Goal: Transaction & Acquisition: Download file/media

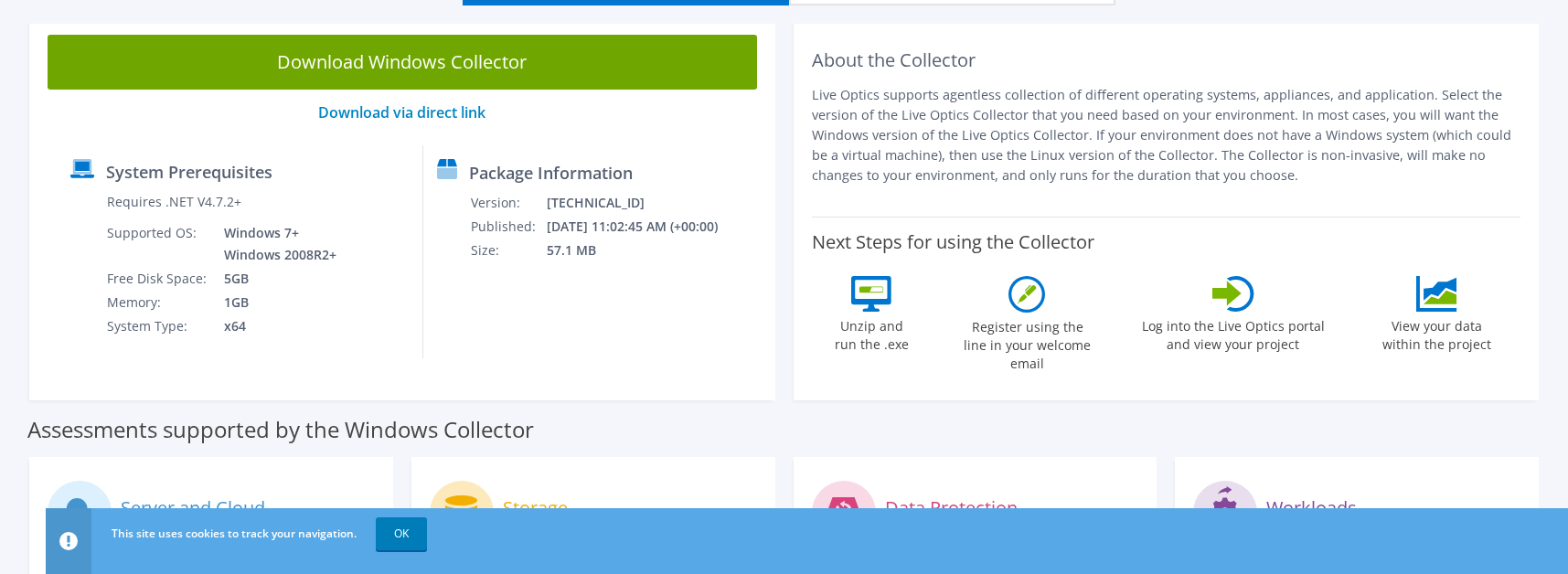
scroll to position [274, 0]
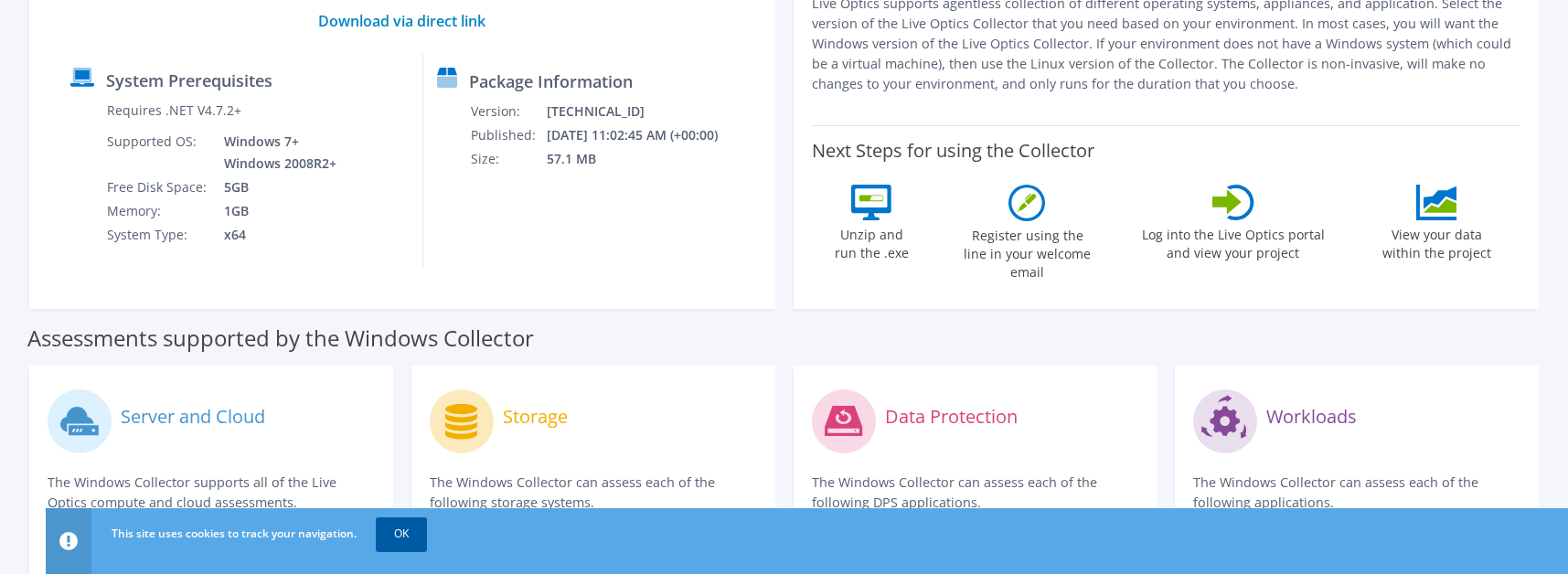
click at [401, 540] on link "OK" at bounding box center [401, 533] width 51 height 33
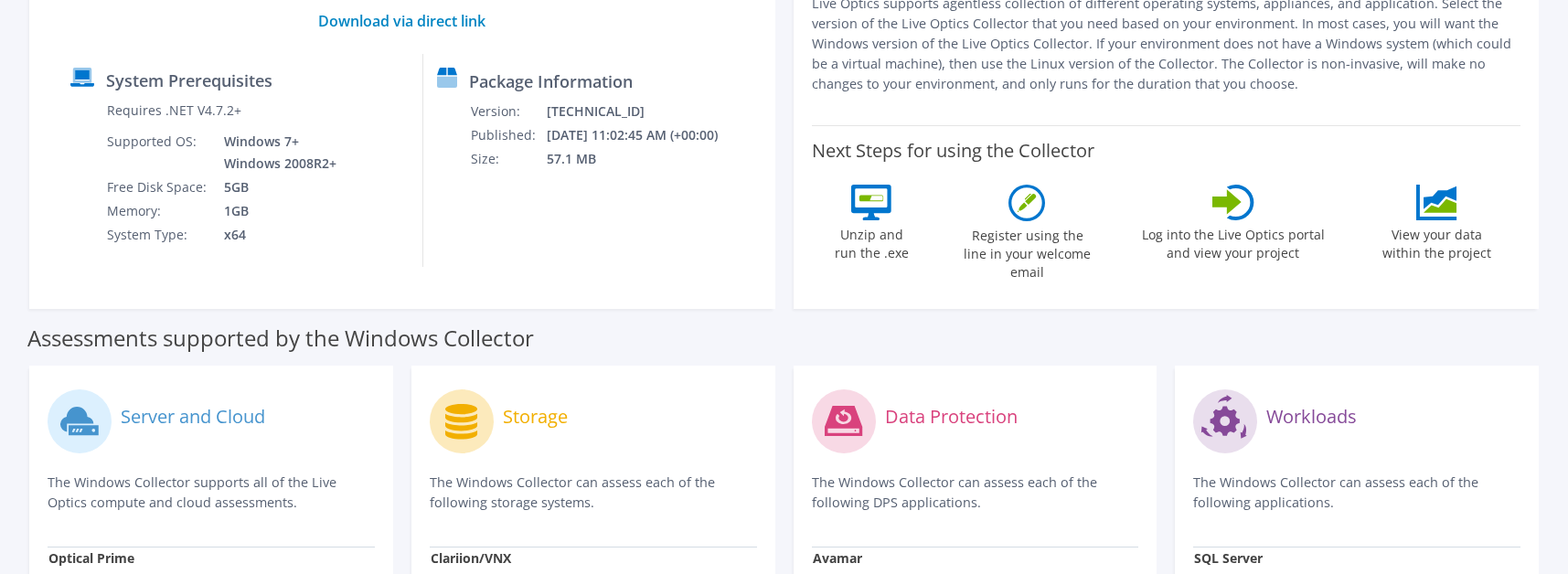
scroll to position [0, 0]
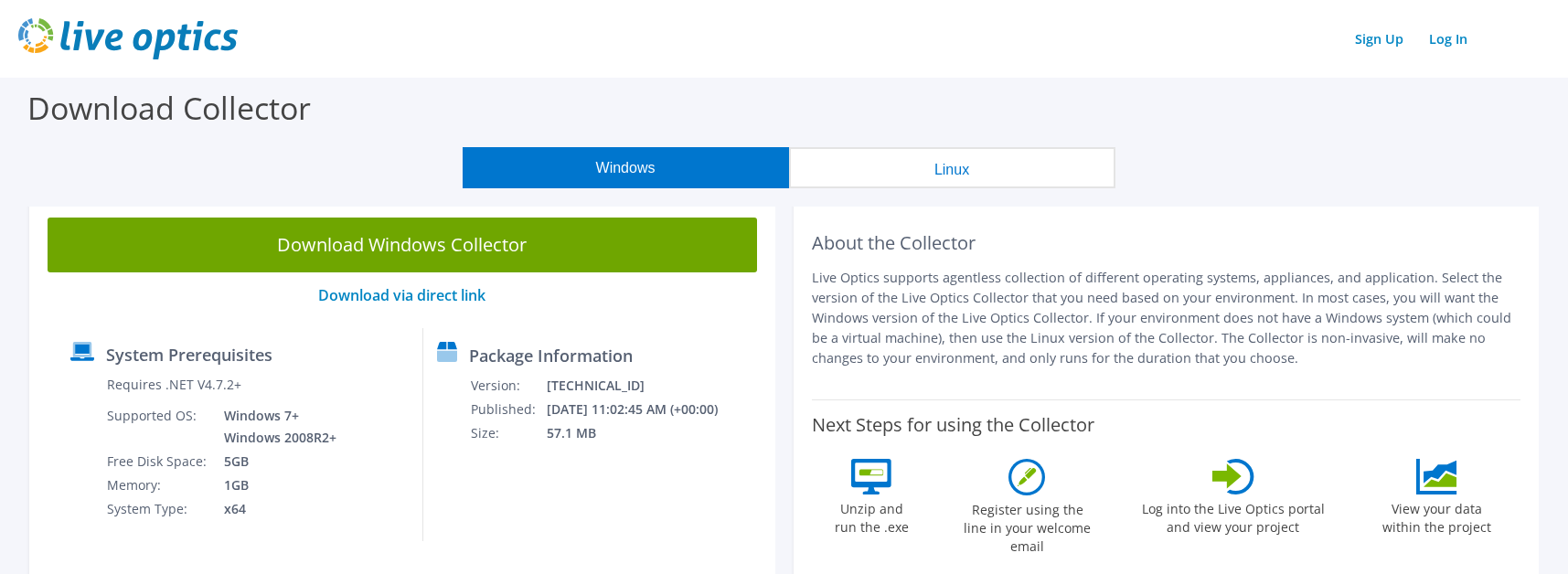
click at [980, 181] on button "Linux" at bounding box center [952, 167] width 326 height 41
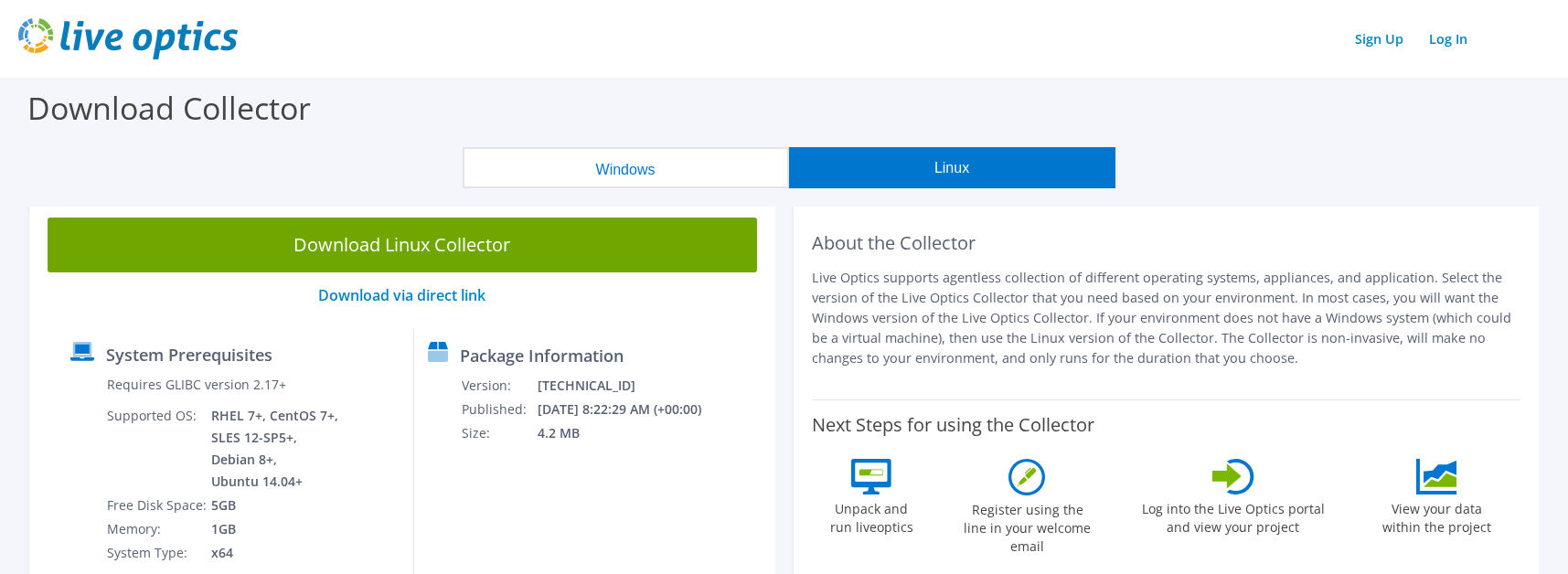
click at [632, 170] on button "Windows" at bounding box center [626, 167] width 326 height 41
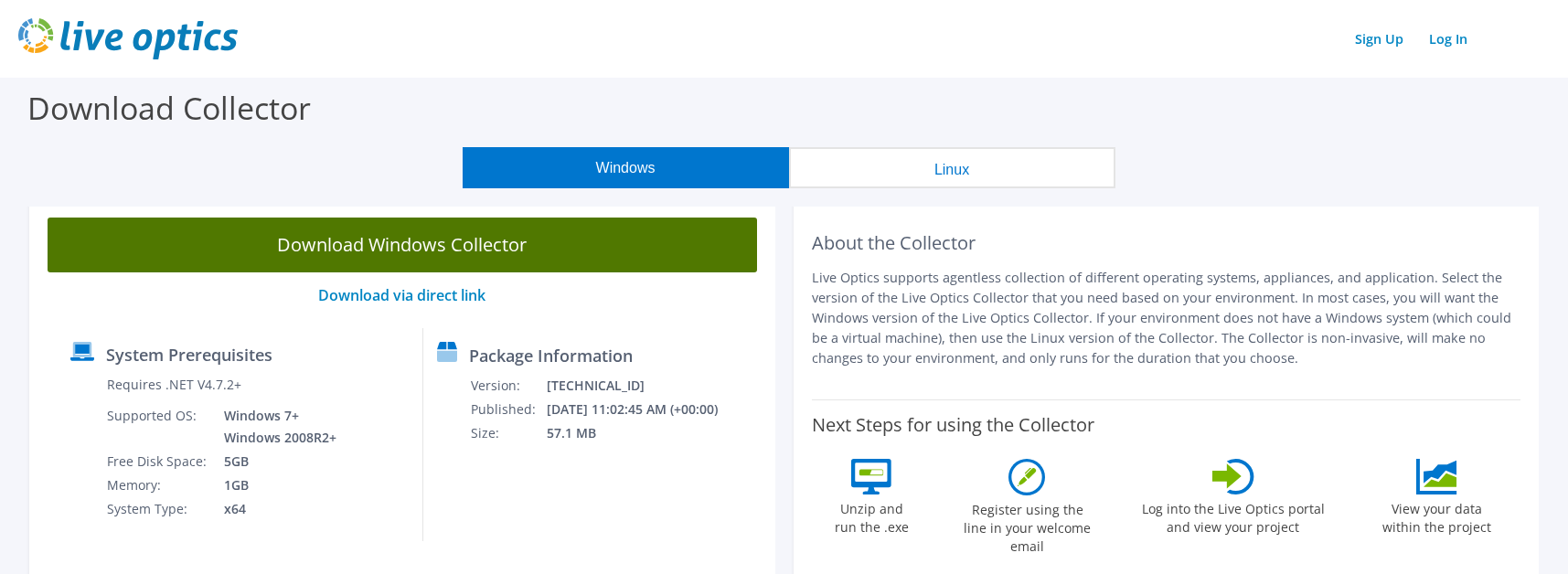
click at [460, 247] on link "Download Windows Collector" at bounding box center [402, 245] width 710 height 55
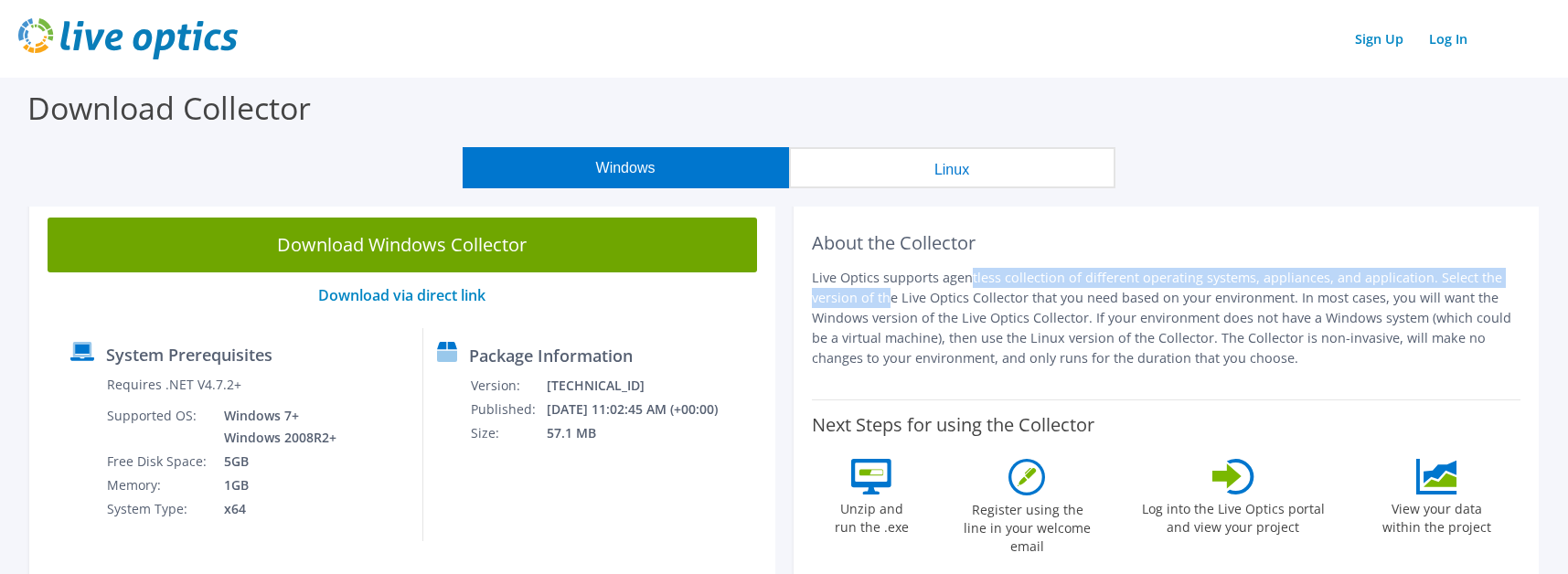
drag, startPoint x: 813, startPoint y: 278, endPoint x: 1425, endPoint y: 279, distance: 612.0
click at [1425, 279] on p "Live Optics supports agentless collection of different operating systems, appli…" at bounding box center [1166, 318] width 710 height 101
copy p "Live Optics supports agentless collection of different operating systems, appli…"
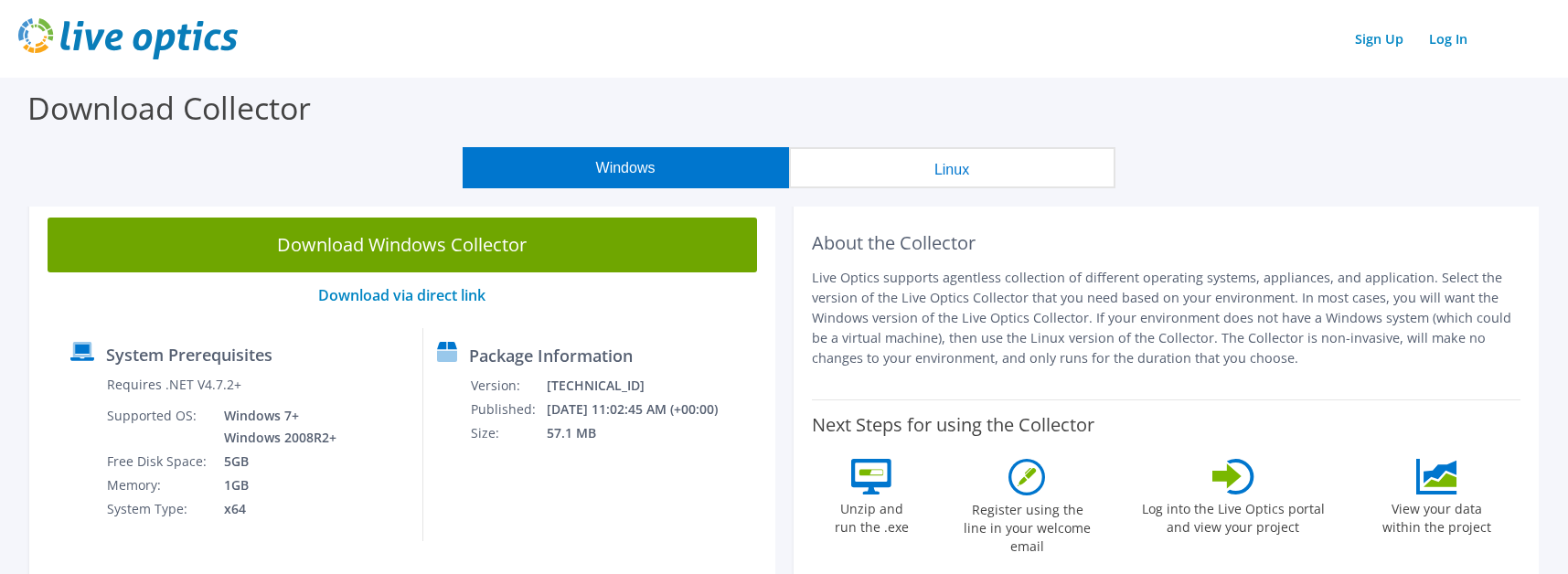
click at [1127, 18] on div "Sign Up Log In" at bounding box center [784, 39] width 1531 height 41
